Goal: Check status: Check status

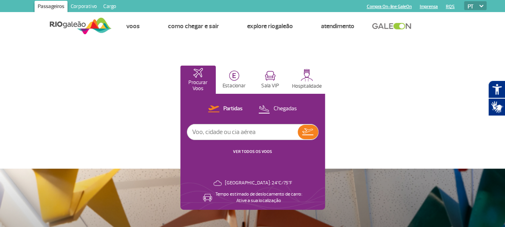
click at [241, 132] on input "text" at bounding box center [242, 131] width 111 height 15
click at [212, 133] on input "text" at bounding box center [242, 131] width 111 height 15
type input "2002"
click at [307, 131] on img at bounding box center [307, 131] width 11 height 7
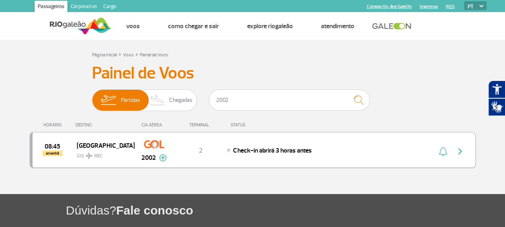
click at [335, 145] on div "08:45 amanhã Recife GIG REC 2002 2 Check-in abrirá 3 horas antes Parcerias: COP…" at bounding box center [253, 150] width 446 height 36
click at [462, 150] on img "button" at bounding box center [460, 151] width 10 height 10
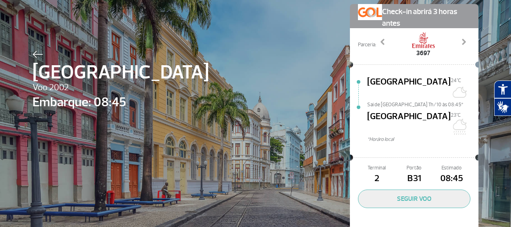
scroll to position [40, 0]
